Goal: Task Accomplishment & Management: Manage account settings

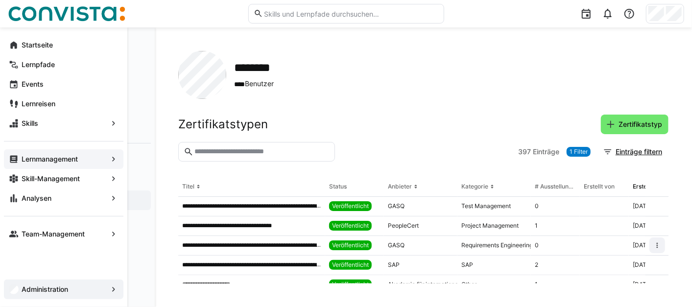
click at [0, 0] on app-navigation-label "Lernmanagement" at bounding box center [0, 0] width 0 height 0
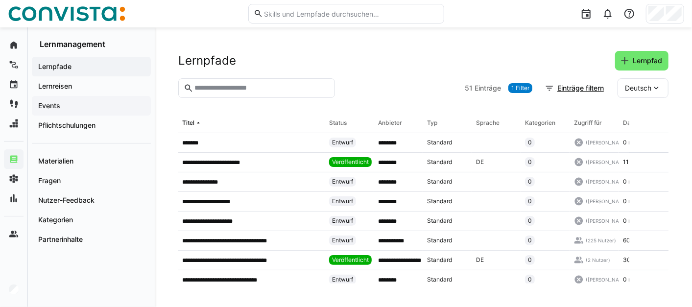
click at [107, 114] on div "Events" at bounding box center [91, 106] width 119 height 20
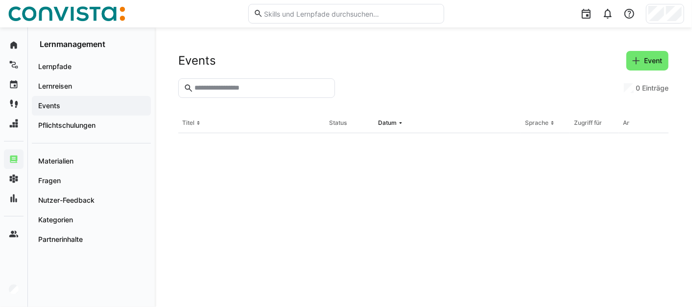
click at [244, 86] on input "text" at bounding box center [261, 88] width 136 height 9
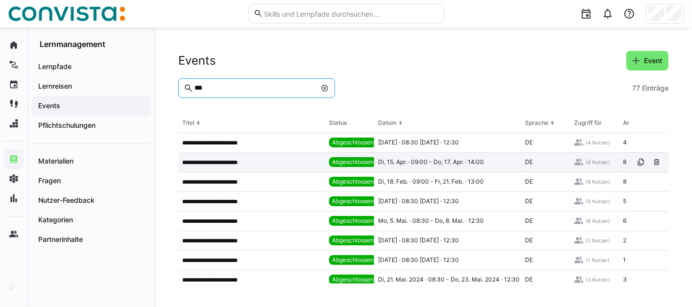
type input "***"
click at [248, 159] on p "**********" at bounding box center [216, 163] width 68 height 8
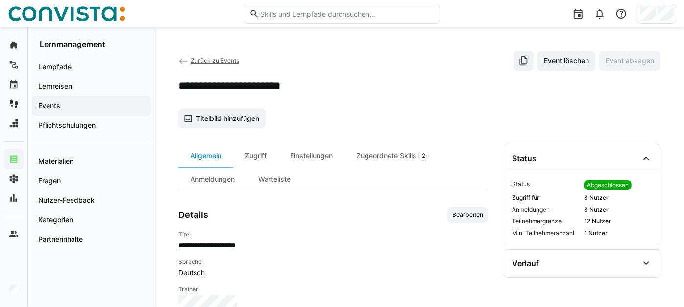
click at [198, 58] on span "Zurück zu Events" at bounding box center [214, 60] width 48 height 7
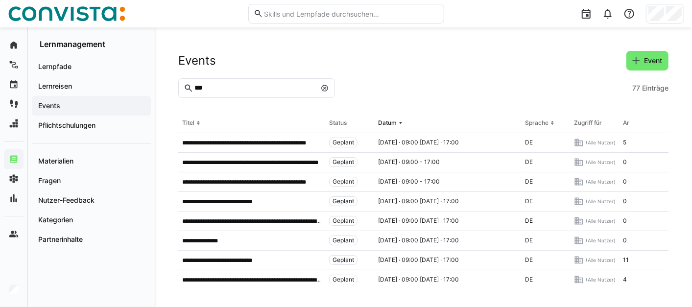
click at [235, 90] on input "***" at bounding box center [254, 88] width 122 height 9
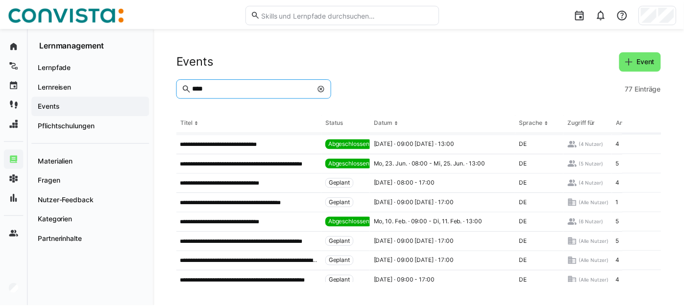
scroll to position [449, 0]
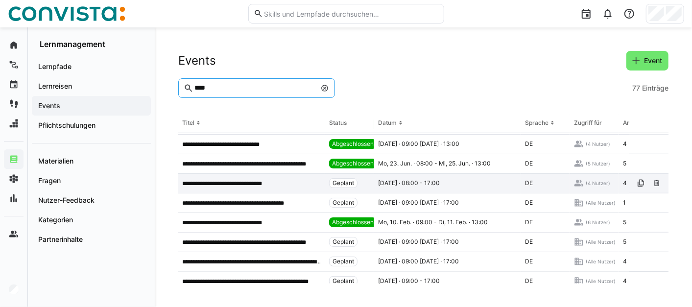
type input "***"
click at [280, 180] on p "**********" at bounding box center [231, 184] width 99 height 8
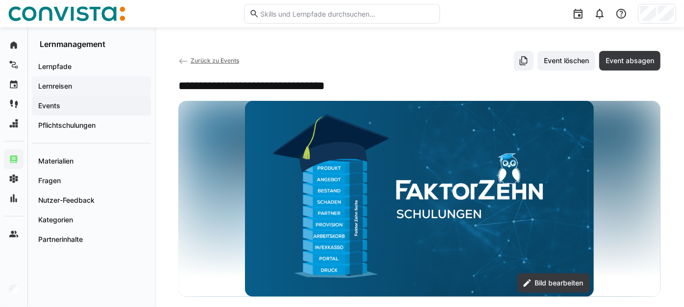
click at [88, 85] on span "Lernreisen" at bounding box center [91, 86] width 109 height 10
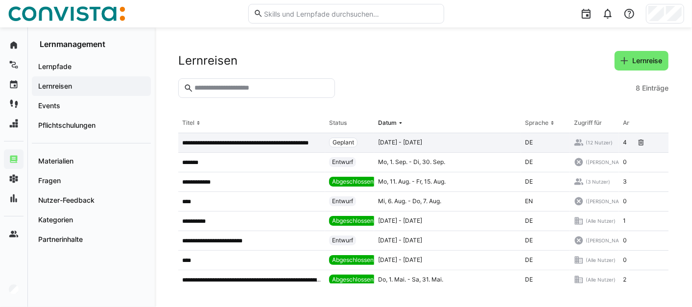
click at [274, 144] on p "**********" at bounding box center [251, 143] width 139 height 8
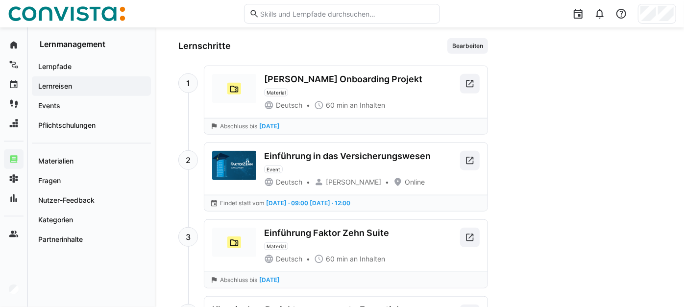
scroll to position [618, 0]
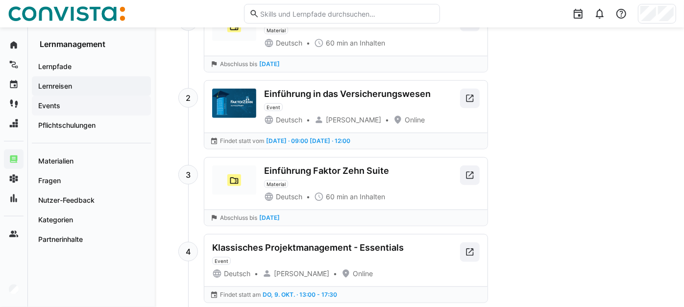
click at [79, 107] on span "Events" at bounding box center [91, 106] width 109 height 10
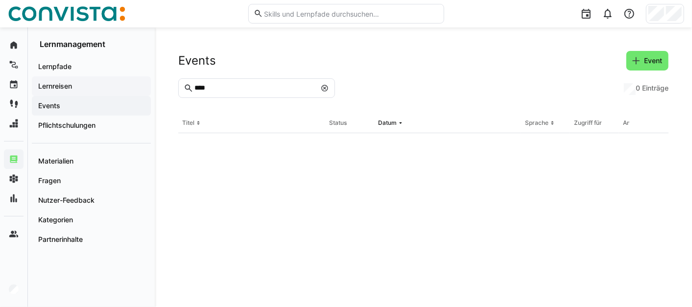
click at [145, 78] on div "Startseite Lernpfade Events Lernreisen Skills Lernmanagement Skill-Management A…" at bounding box center [346, 167] width 692 height 280
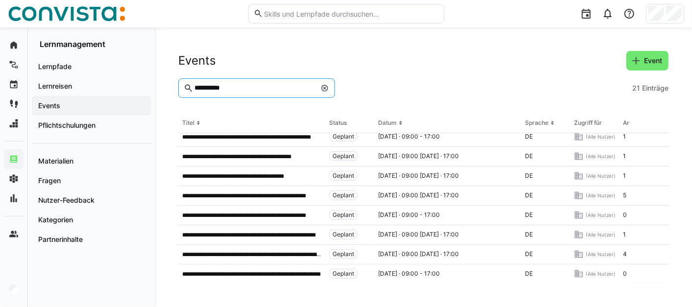
scroll to position [143, 119]
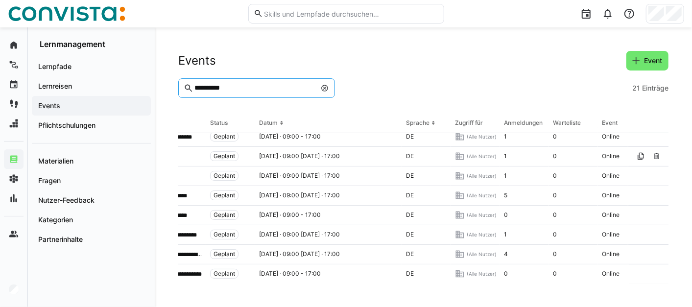
drag, startPoint x: 262, startPoint y: 85, endPoint x: 157, endPoint y: 89, distance: 105.4
click at [157, 89] on div "**********" at bounding box center [423, 167] width 537 height 280
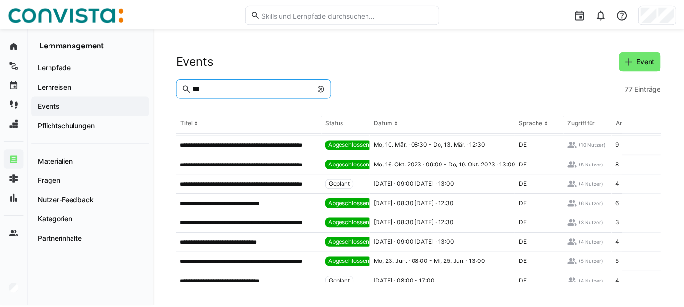
scroll to position [362, 0]
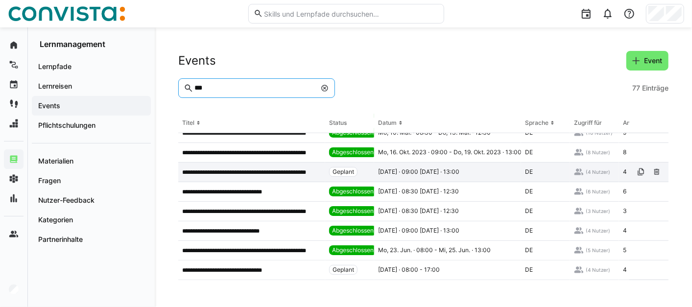
type input "***"
click at [315, 172] on p "**********" at bounding box center [251, 172] width 139 height 8
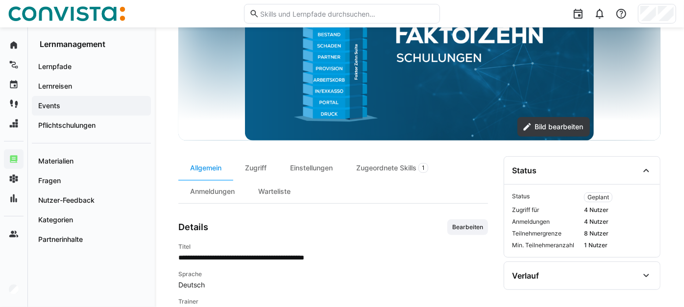
scroll to position [175, 0]
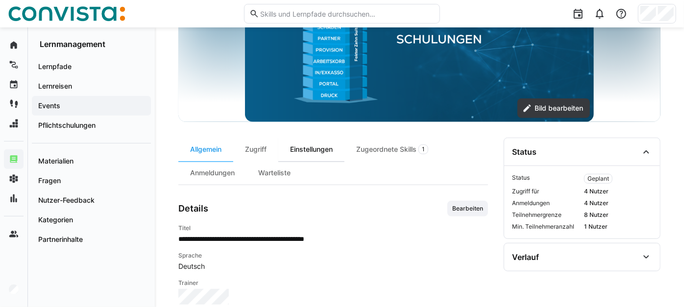
click at [310, 148] on div "Einstellungen" at bounding box center [311, 150] width 66 height 24
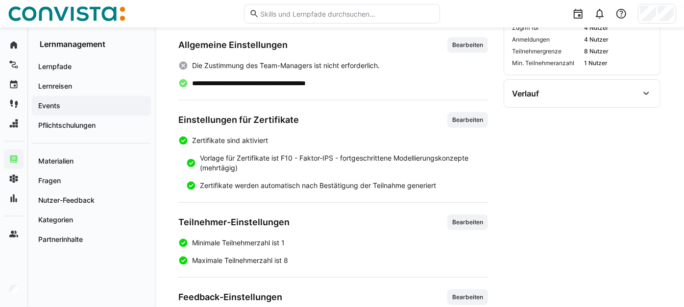
scroll to position [348, 0]
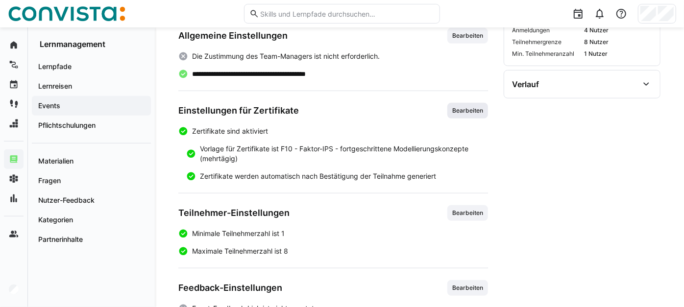
click at [454, 119] on span "Bearbeiten" at bounding box center [467, 111] width 41 height 16
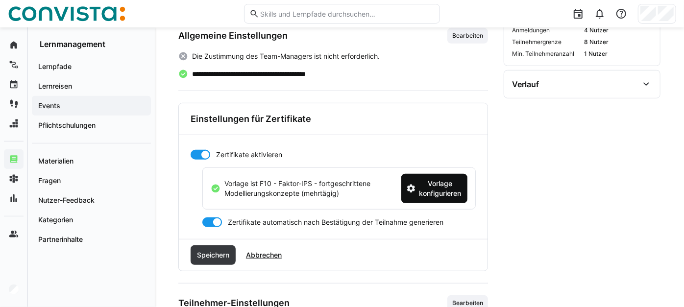
click at [450, 193] on span "Vorlage konfigurieren" at bounding box center [439, 189] width 45 height 20
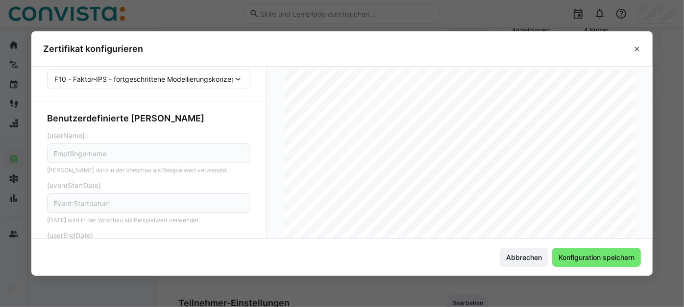
scroll to position [0, 0]
click at [640, 49] on eds-icon at bounding box center [637, 49] width 8 height 8
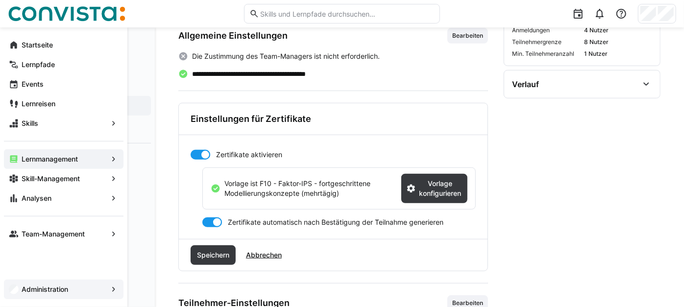
click at [0, 0] on app-navigation-label "Administration" at bounding box center [0, 0] width 0 height 0
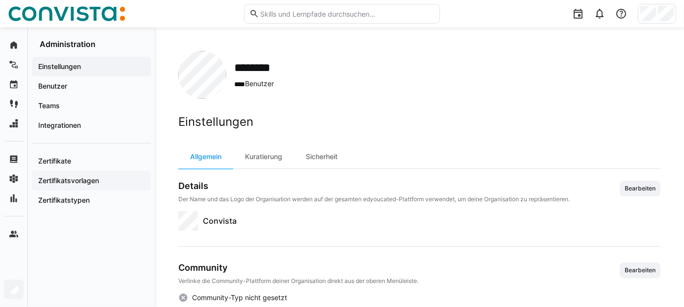
click at [0, 0] on app-navigation-label "Zertifikatsvorlagen" at bounding box center [0, 0] width 0 height 0
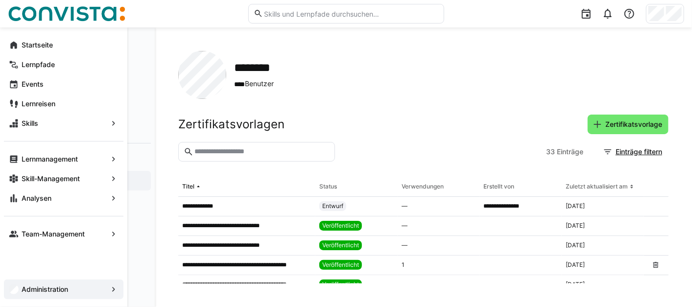
click at [71, 292] on span "Administration" at bounding box center [63, 290] width 87 height 10
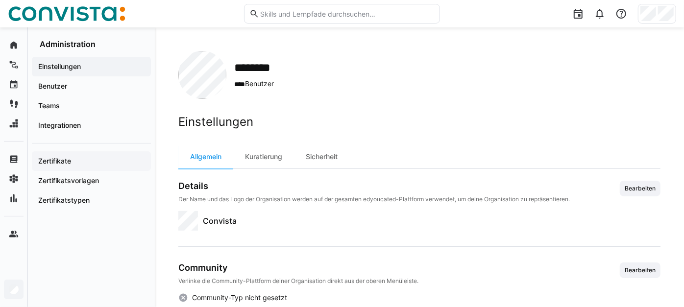
click at [0, 0] on app-navigation-label "Zertifikate" at bounding box center [0, 0] width 0 height 0
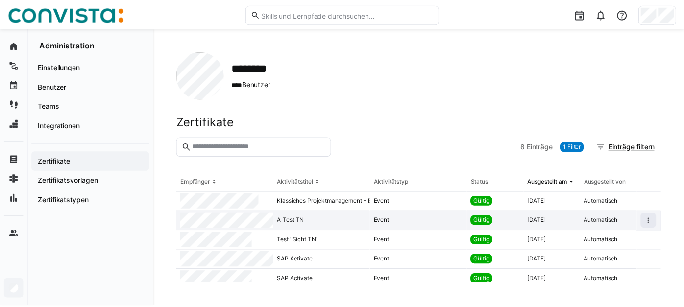
scroll to position [65, 0]
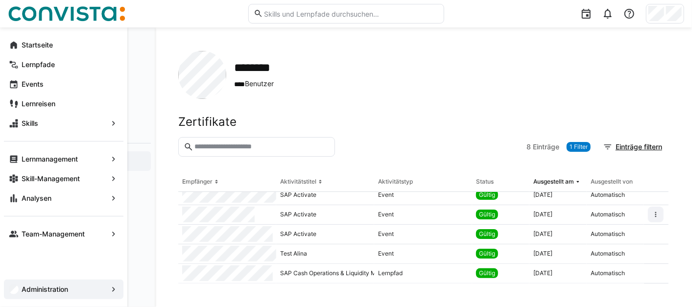
click at [105, 292] on span "Administration" at bounding box center [63, 290] width 87 height 10
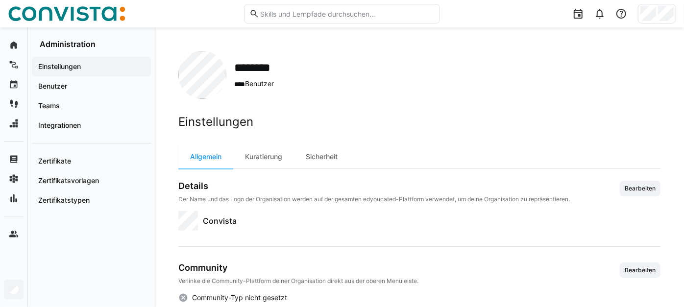
scroll to position [32, 0]
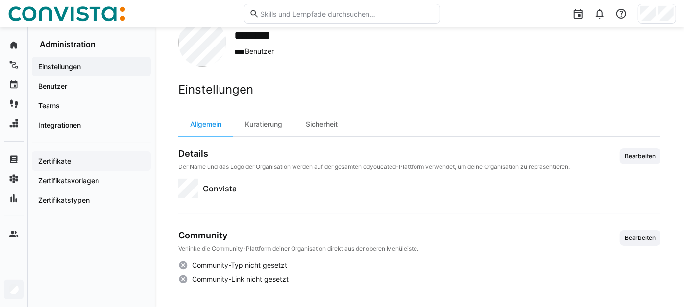
click at [75, 152] on div "Zertifikate" at bounding box center [91, 161] width 119 height 20
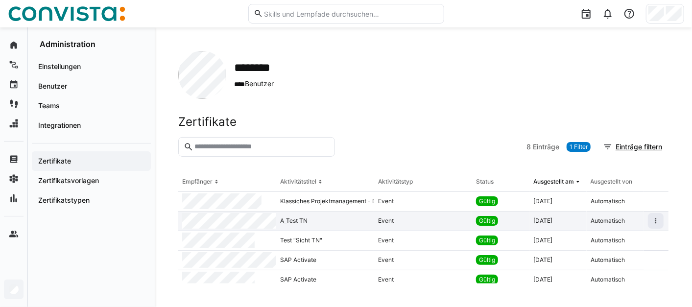
scroll to position [65, 0]
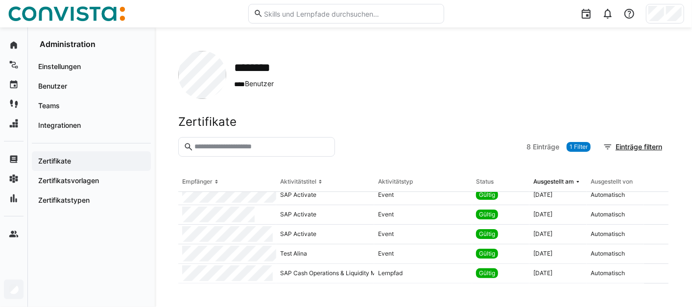
click at [585, 144] on span "1 Filter" at bounding box center [578, 147] width 18 height 8
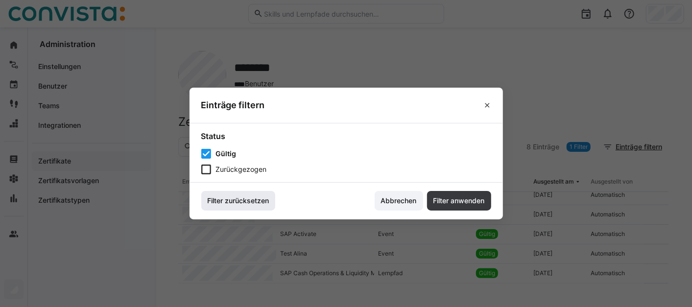
click at [267, 198] on span "Filter zurücksetzen" at bounding box center [238, 201] width 65 height 10
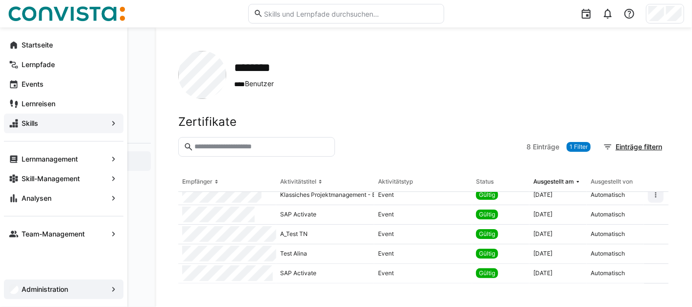
click at [51, 124] on span "Skills" at bounding box center [63, 124] width 87 height 10
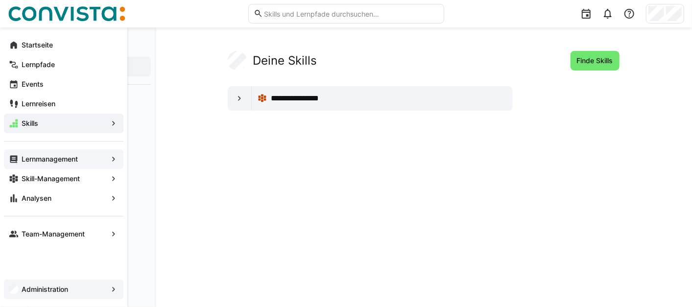
click at [36, 154] on span "Lernmanagement" at bounding box center [63, 159] width 87 height 10
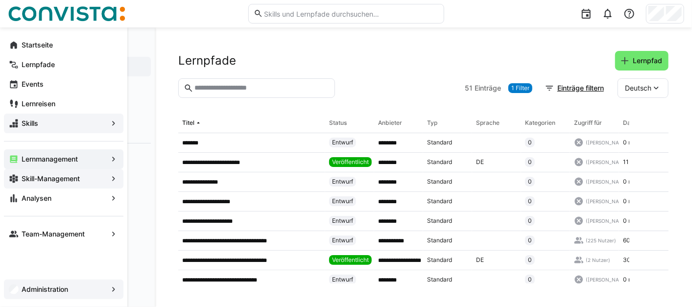
click at [0, 0] on app-navigation-label "Skill-Management" at bounding box center [0, 0] width 0 height 0
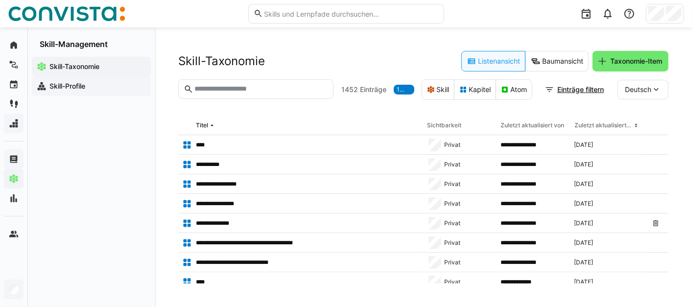
click at [92, 89] on span "Skill-Profile" at bounding box center [97, 86] width 98 height 10
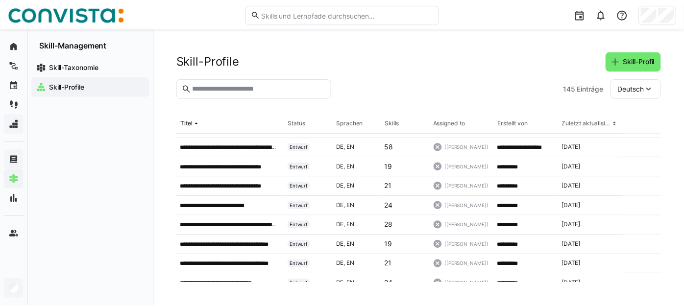
scroll to position [270, 0]
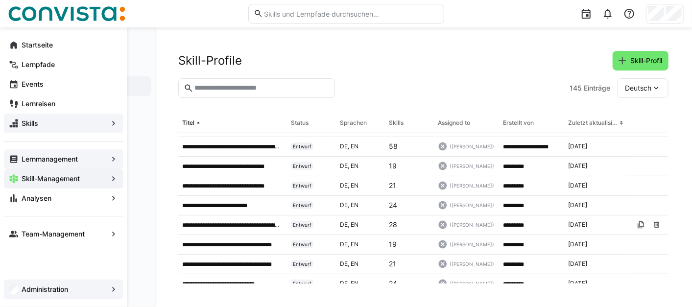
click at [20, 126] on div "Skills" at bounding box center [63, 124] width 119 height 20
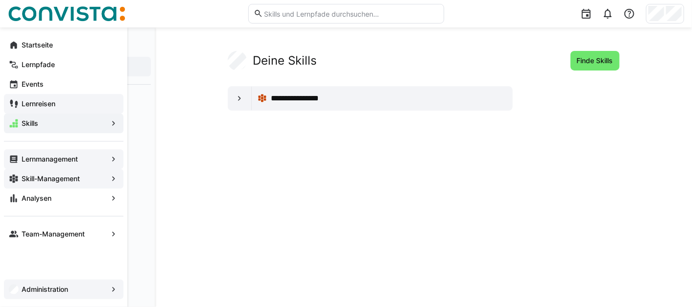
click at [0, 0] on app-navigation-label "Lernreisen" at bounding box center [0, 0] width 0 height 0
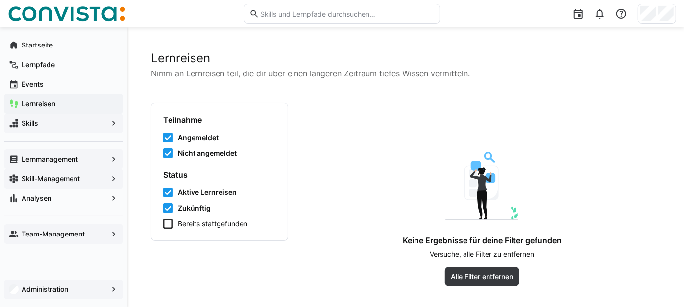
click at [32, 229] on span "Team-Management" at bounding box center [63, 234] width 87 height 10
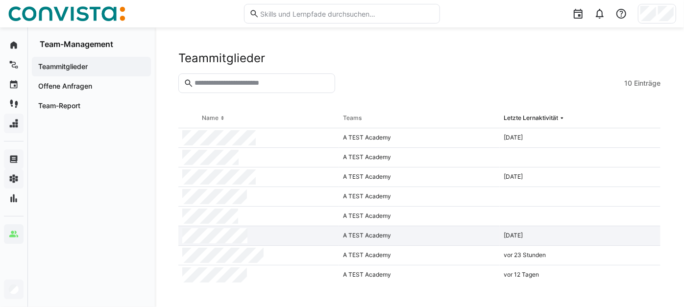
scroll to position [40, 0]
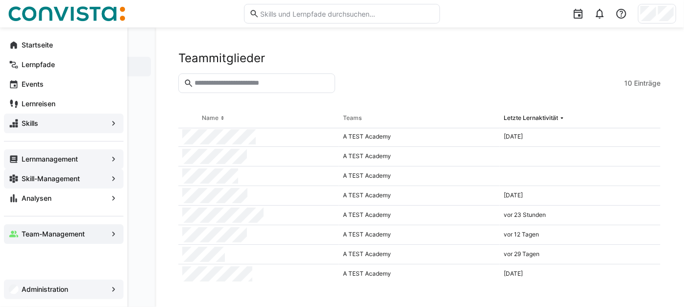
click at [14, 301] on div "Administration" at bounding box center [63, 289] width 127 height 35
click at [25, 294] on div "Administration" at bounding box center [63, 290] width 119 height 20
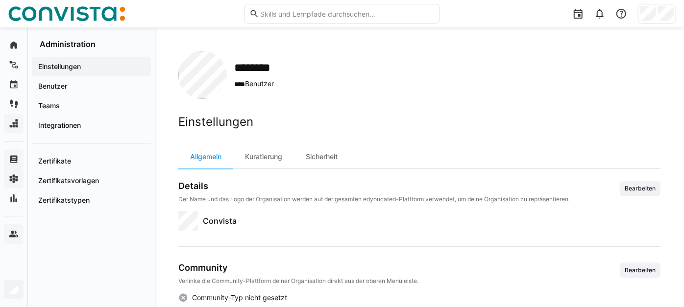
scroll to position [32, 0]
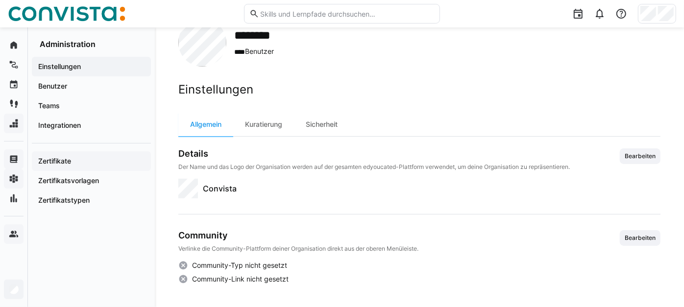
click at [103, 157] on span "Zertifikate" at bounding box center [91, 161] width 109 height 10
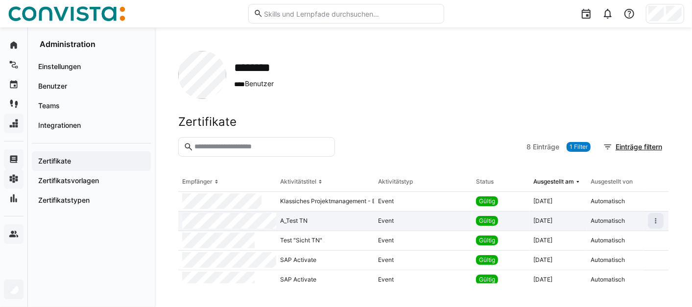
scroll to position [65, 0]
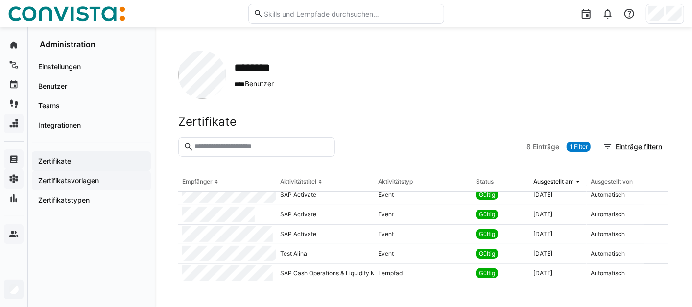
click at [134, 173] on div "Zertifikatsvorlagen" at bounding box center [91, 181] width 119 height 20
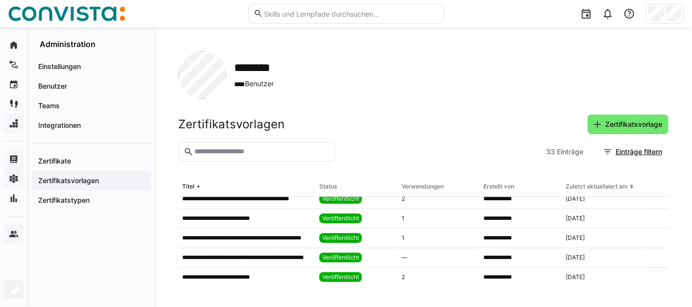
scroll to position [247, 0]
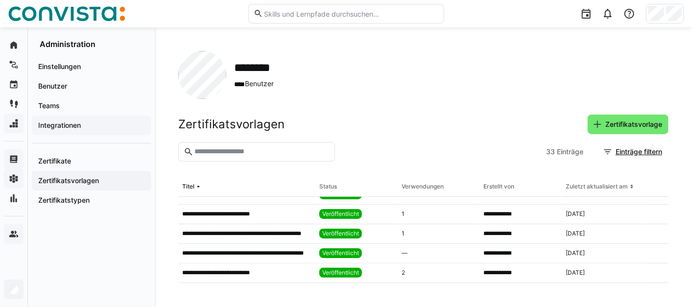
click at [106, 127] on span "Integrationen" at bounding box center [91, 125] width 109 height 10
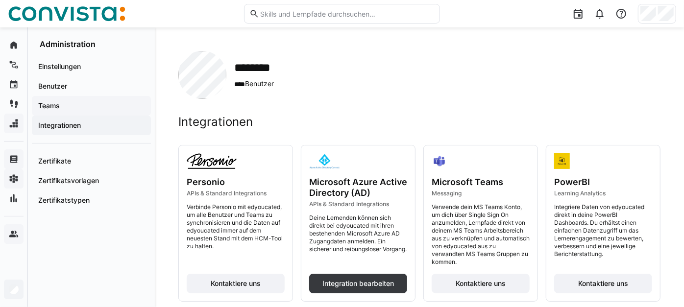
click at [89, 105] on span "Teams" at bounding box center [91, 106] width 109 height 10
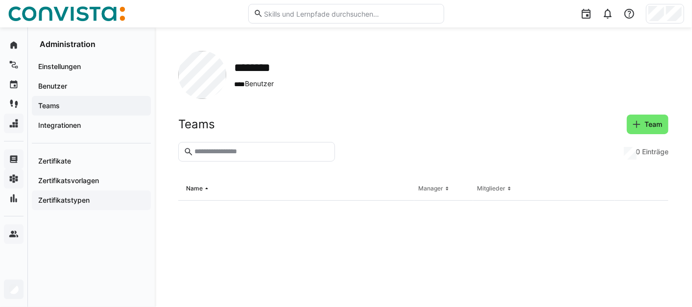
click at [0, 0] on app-navigation-label "Zertifikatstypen" at bounding box center [0, 0] width 0 height 0
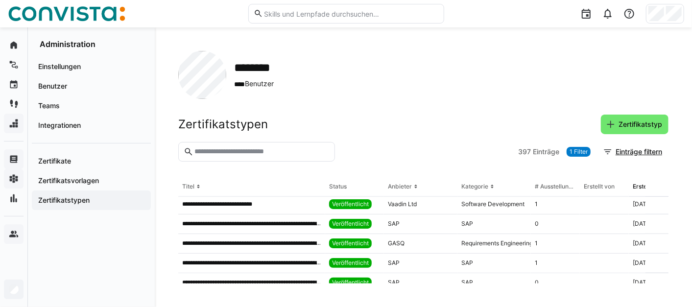
scroll to position [617, 0]
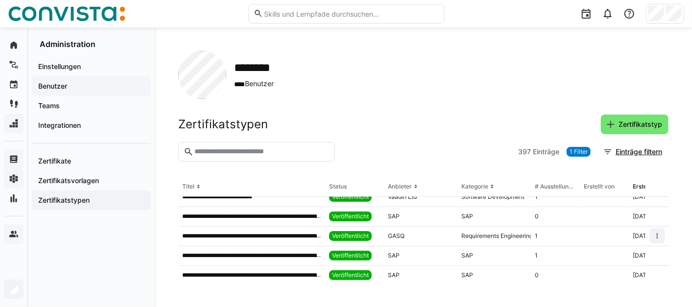
click at [69, 88] on span "Benutzer" at bounding box center [91, 86] width 109 height 10
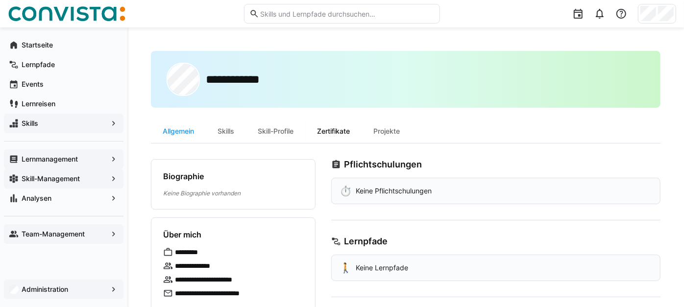
click at [332, 124] on div "Zertifikate" at bounding box center [333, 131] width 56 height 24
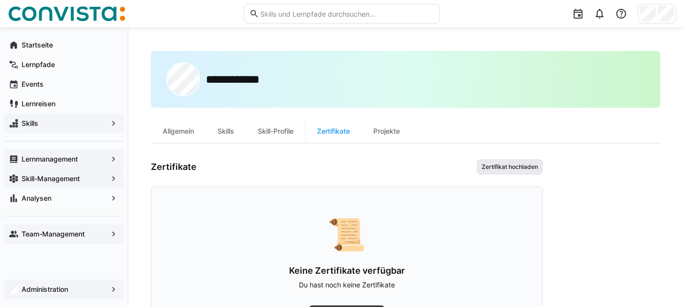
click at [512, 163] on span "Zertifikat hochladen" at bounding box center [509, 167] width 58 height 8
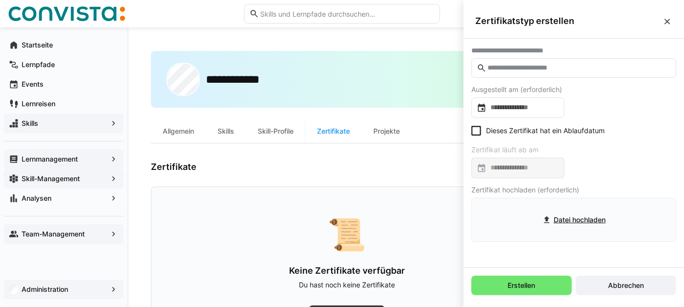
click at [669, 22] on eds-icon at bounding box center [667, 22] width 10 height 10
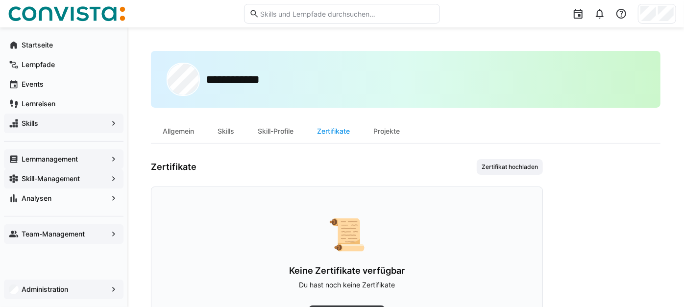
click at [297, 13] on input "text" at bounding box center [346, 13] width 175 height 9
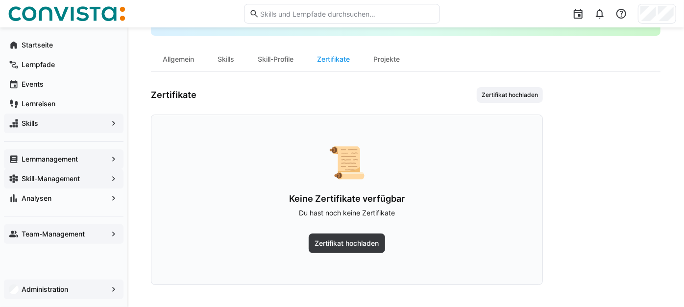
click at [0, 0] on app-navigation-label "Team-Management" at bounding box center [0, 0] width 0 height 0
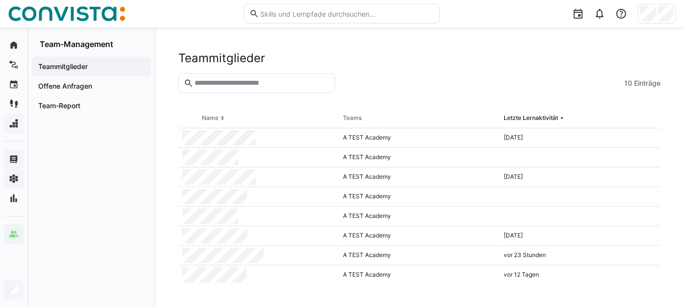
click at [263, 86] on input "text" at bounding box center [261, 83] width 136 height 9
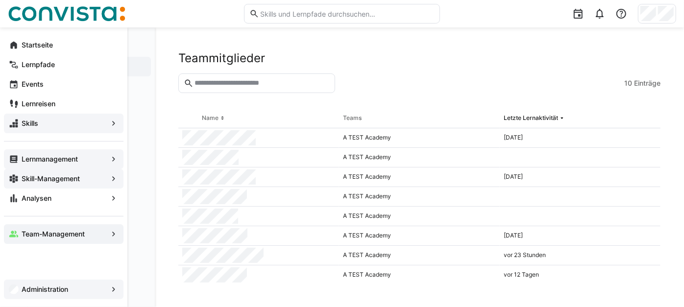
click at [75, 286] on span "Administration" at bounding box center [63, 290] width 87 height 10
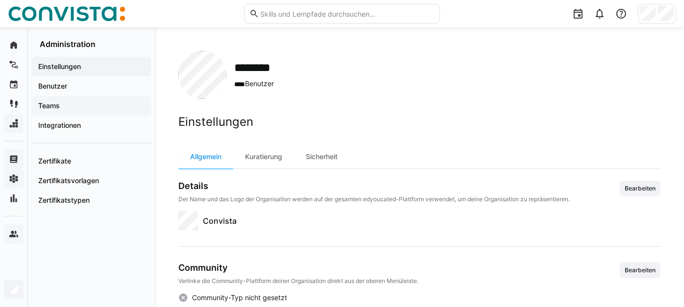
click at [79, 108] on span "Teams" at bounding box center [91, 106] width 109 height 10
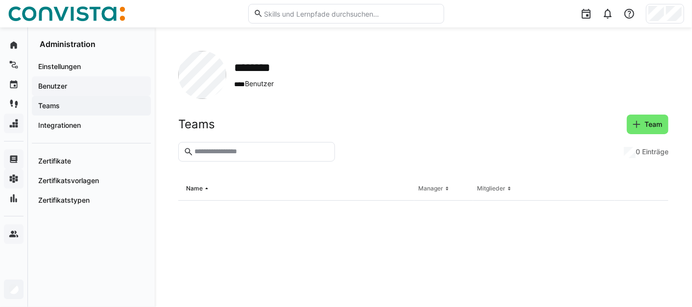
click at [0, 0] on app-navigation-label "Benutzer" at bounding box center [0, 0] width 0 height 0
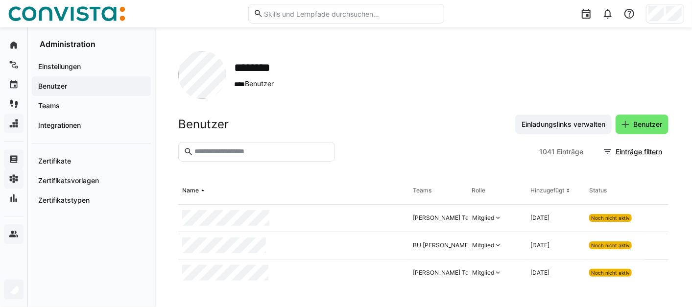
click at [252, 151] on input "text" at bounding box center [261, 151] width 136 height 9
type input "****"
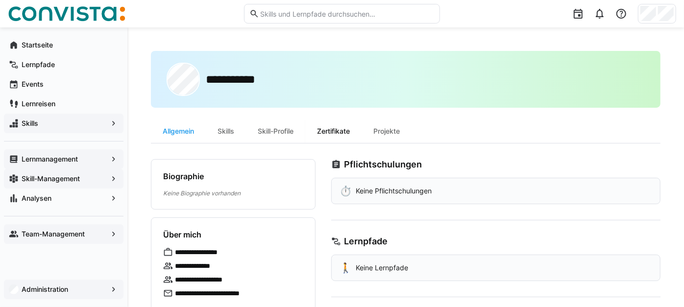
click at [347, 127] on div "Zertifikate" at bounding box center [333, 131] width 56 height 24
